Goal: Find contact information: Find contact information

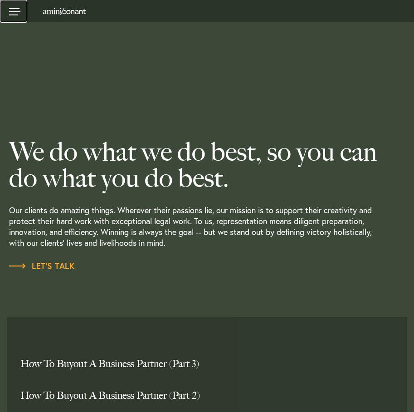
click at [19, 10] on link at bounding box center [13, 11] width 27 height 23
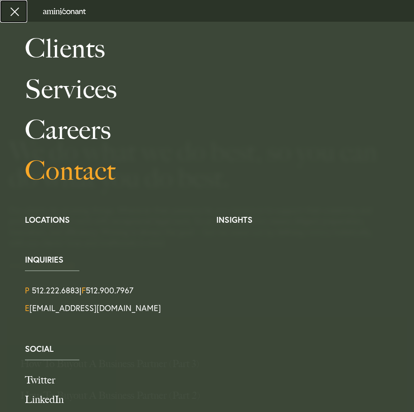
scroll to position [91, 0]
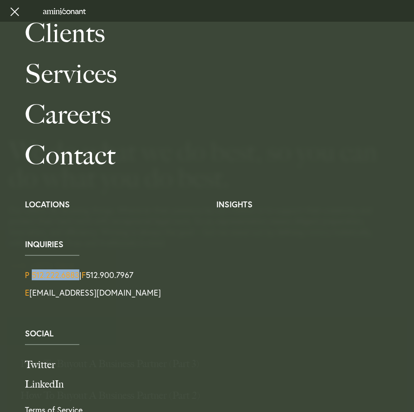
drag, startPoint x: 79, startPoint y: 269, endPoint x: 31, endPoint y: 270, distance: 48.0
click at [31, 270] on div "P 512.222.6883 | F 512.900.7967" at bounding box center [212, 275] width 375 height 11
copy link "512.222.6883"
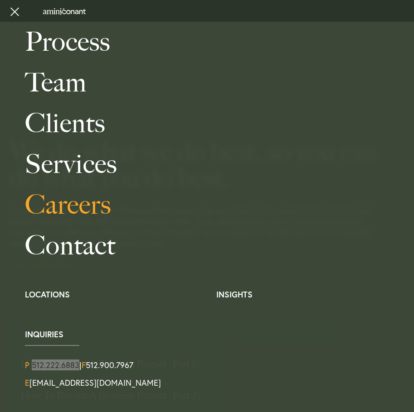
scroll to position [0, 0]
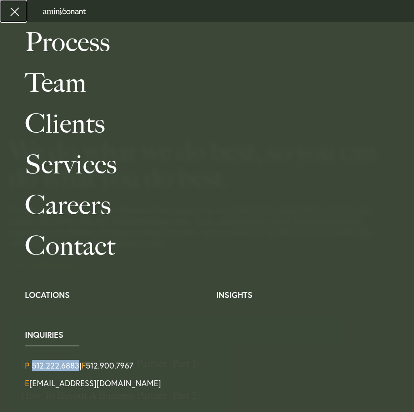
click at [13, 13] on link at bounding box center [13, 11] width 27 height 23
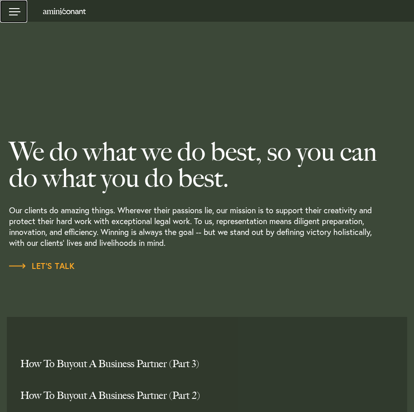
click at [12, 11] on link at bounding box center [13, 11] width 27 height 23
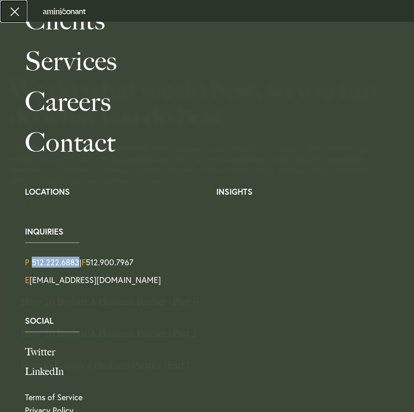
scroll to position [93, 0]
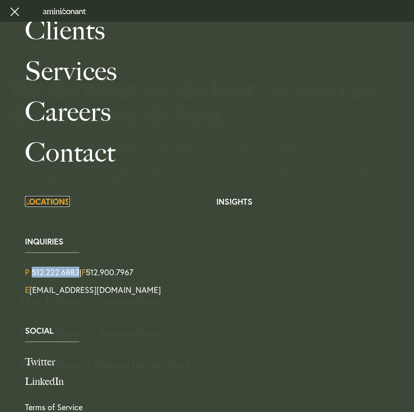
click at [57, 202] on link "Locations" at bounding box center [47, 201] width 45 height 11
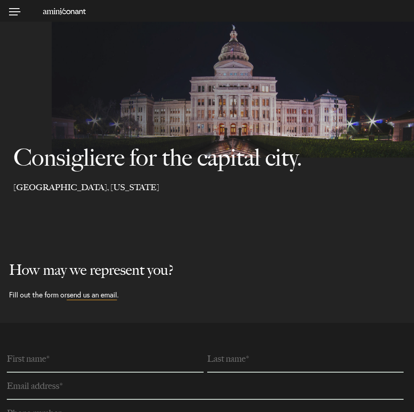
select select "Austin"
select select "Business and Civil Litigation"
